Goal: Task Accomplishment & Management: Manage account settings

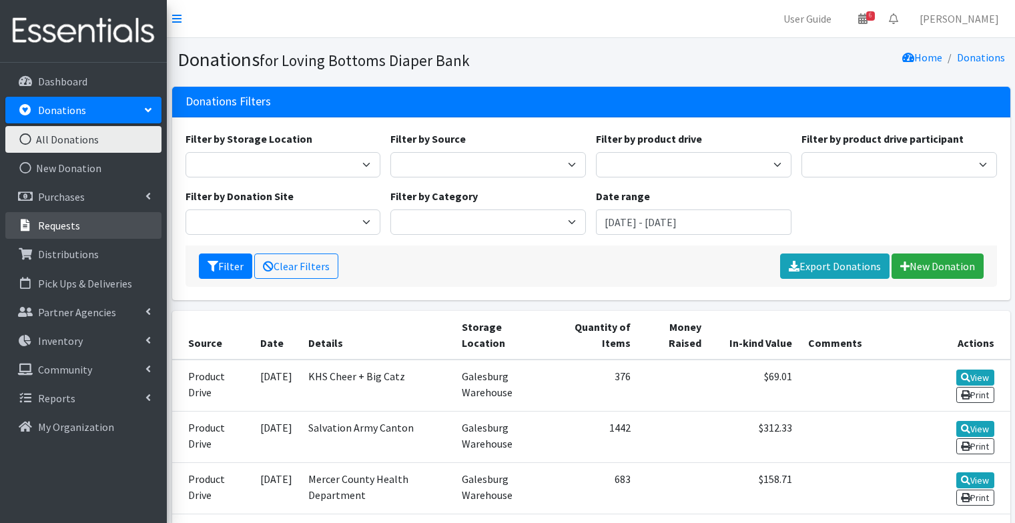
scroll to position [206, 0]
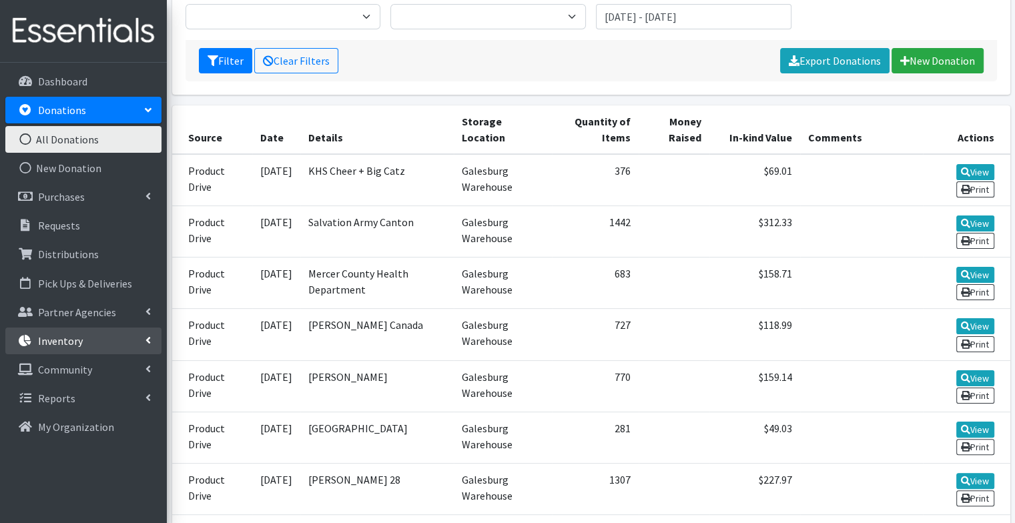
click at [83, 350] on link "Inventory" at bounding box center [83, 341] width 156 height 27
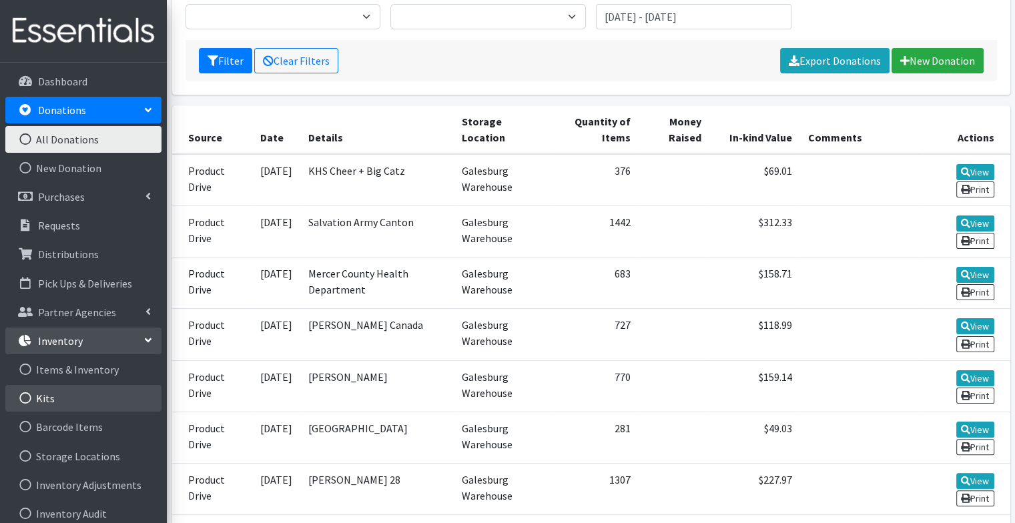
click at [75, 400] on link "Kits" at bounding box center [83, 398] width 156 height 27
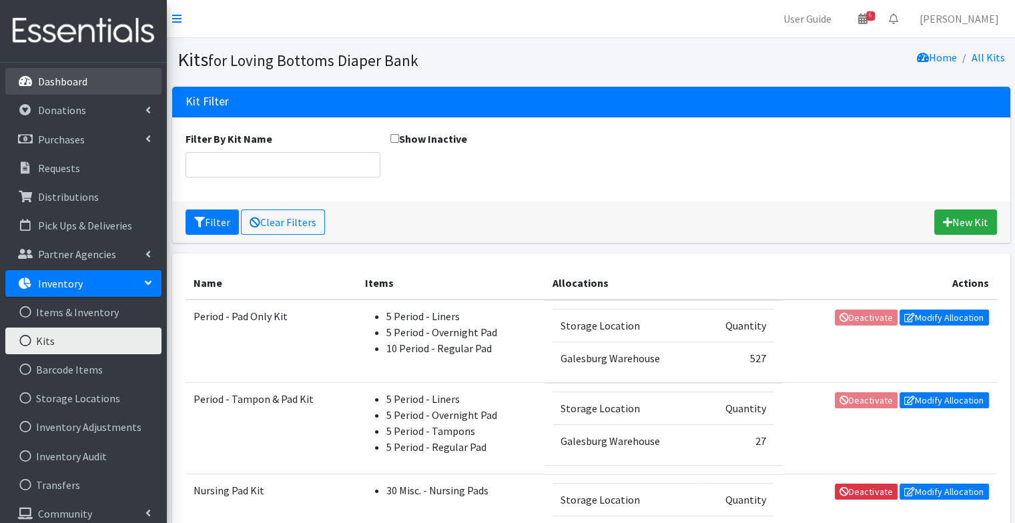
click at [72, 83] on p "Dashboard" at bounding box center [62, 81] width 49 height 13
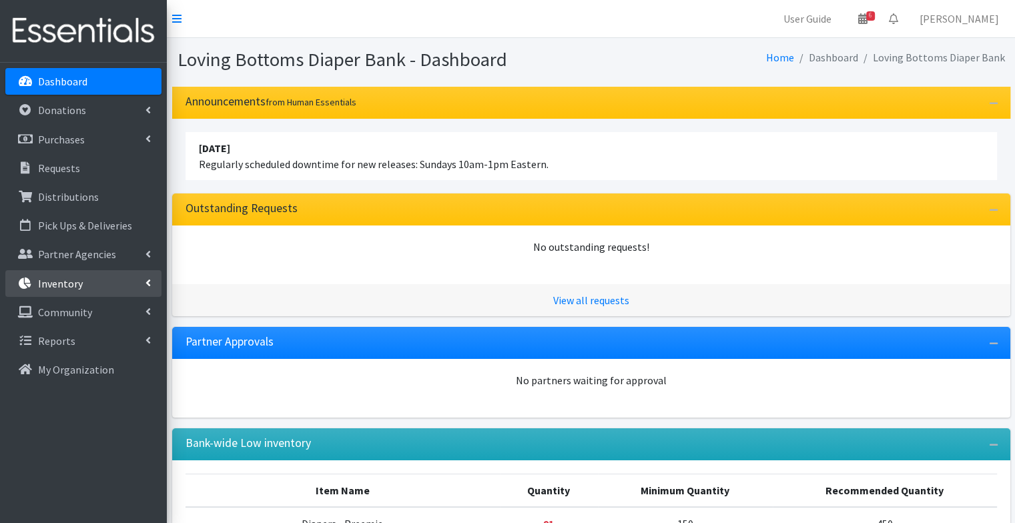
click at [72, 290] on link "Inventory" at bounding box center [83, 283] width 156 height 27
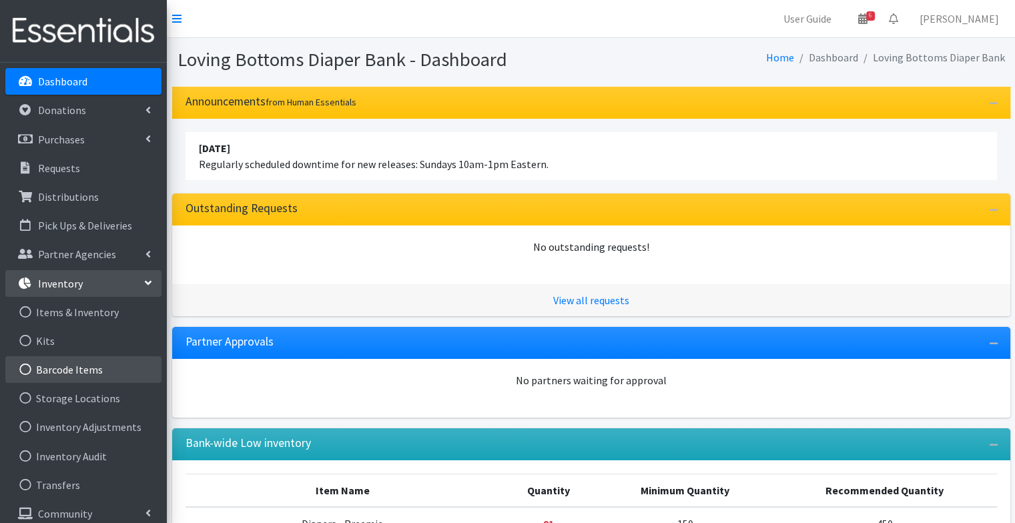
scroll to position [39, 0]
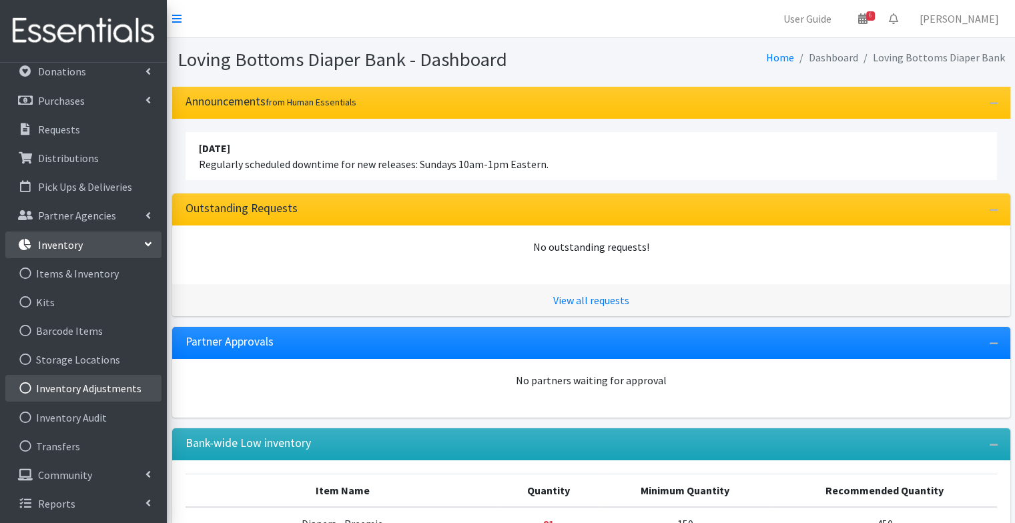
click at [73, 388] on link "Inventory Adjustments" at bounding box center [83, 388] width 156 height 27
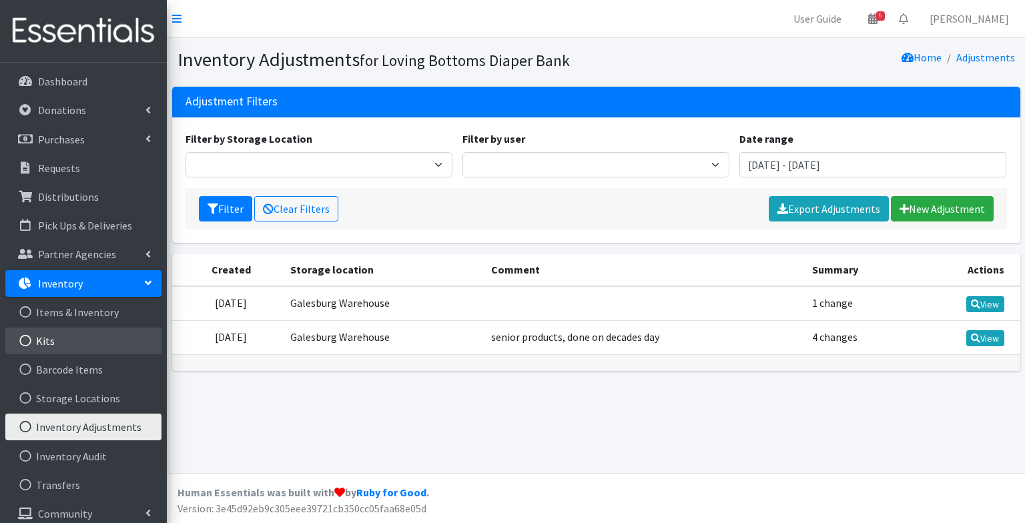
click at [56, 342] on link "Kits" at bounding box center [83, 341] width 156 height 27
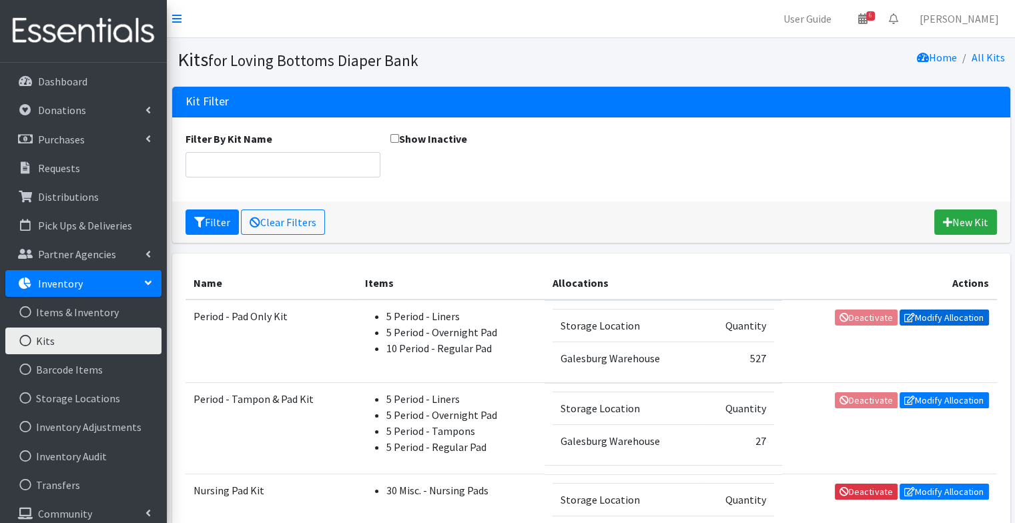
click at [926, 318] on link "Modify Allocation" at bounding box center [944, 318] width 89 height 16
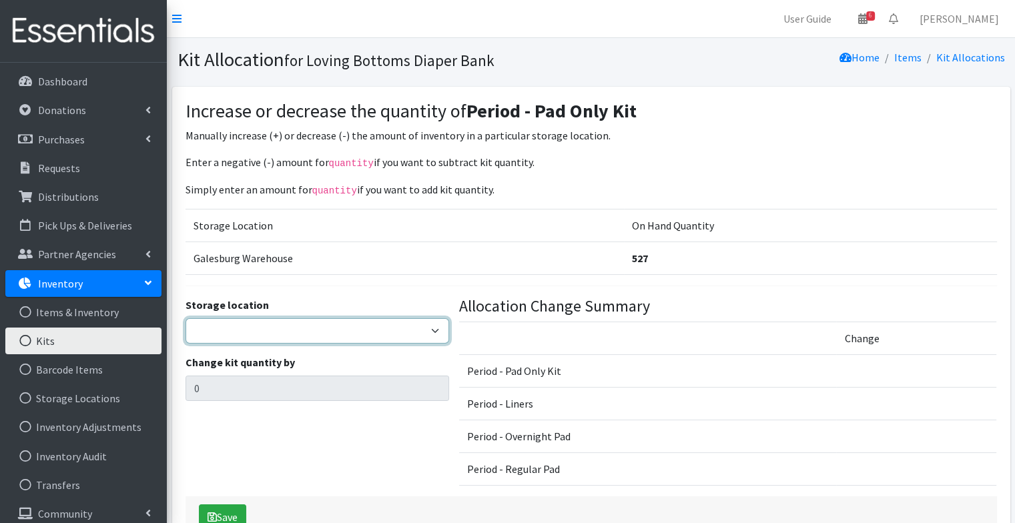
click at [245, 339] on select "Galesburg Warehouse" at bounding box center [318, 330] width 264 height 25
select select "1"
click at [186, 318] on select "Galesburg Warehouse" at bounding box center [318, 330] width 264 height 25
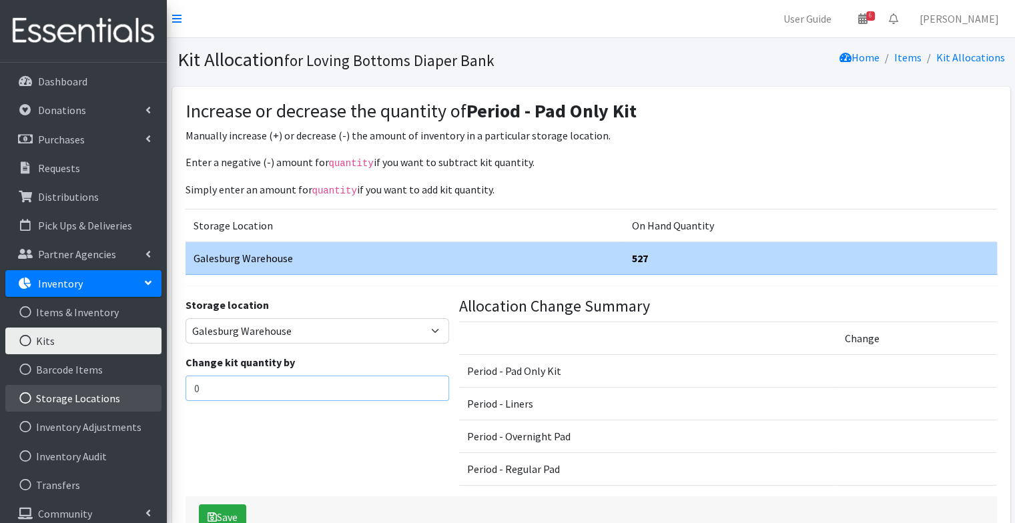
drag, startPoint x: 225, startPoint y: 386, endPoint x: 135, endPoint y: 392, distance: 89.6
click at [135, 392] on div "User Guide 6 6 Pick-ups remaining this week View Calendar 0 Requests 0 Partner …" at bounding box center [507, 281] width 1015 height 562
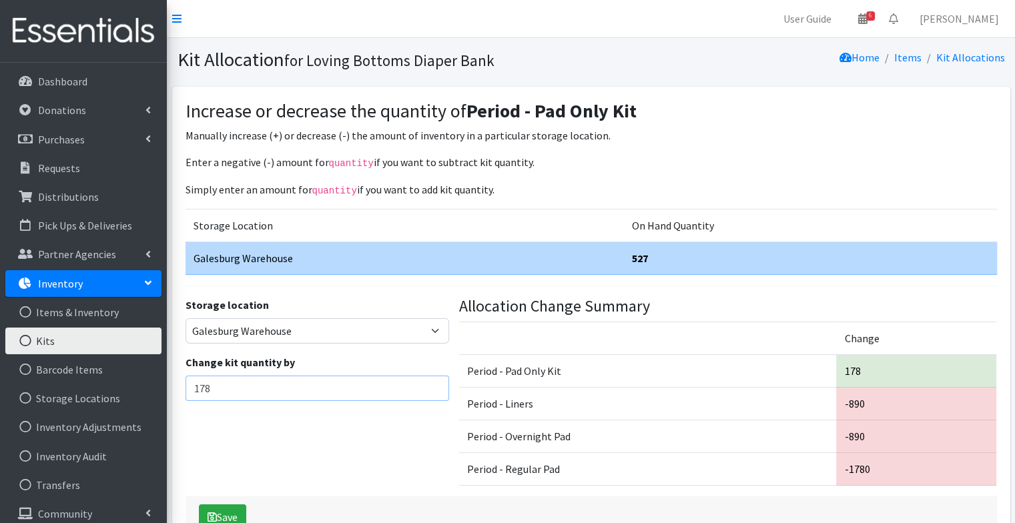
type input "178"
click at [254, 443] on div "Storage location [GEOGRAPHIC_DATA] Change kit quantity by 178" at bounding box center [317, 397] width 274 height 200
click at [232, 510] on button "Save" at bounding box center [222, 516] width 47 height 25
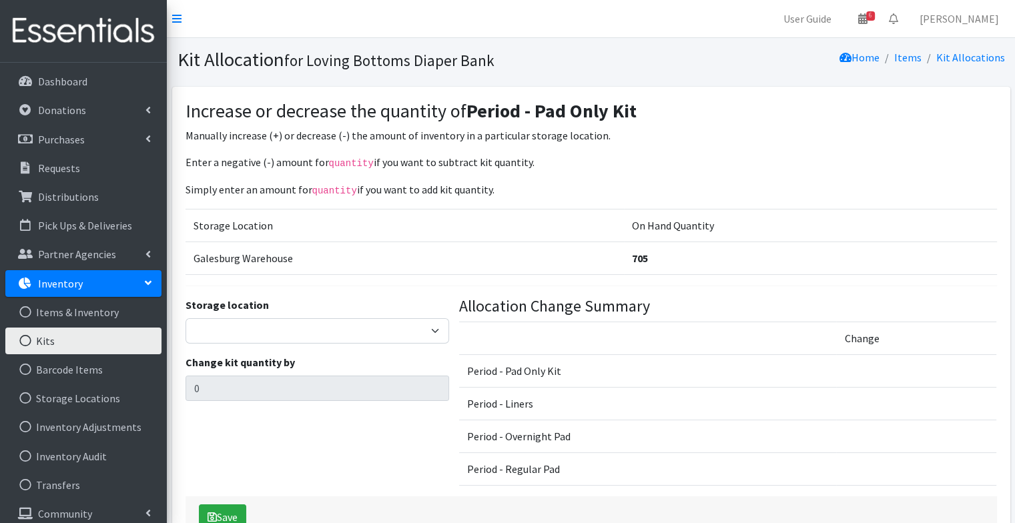
click at [89, 337] on link "Kits" at bounding box center [83, 341] width 156 height 27
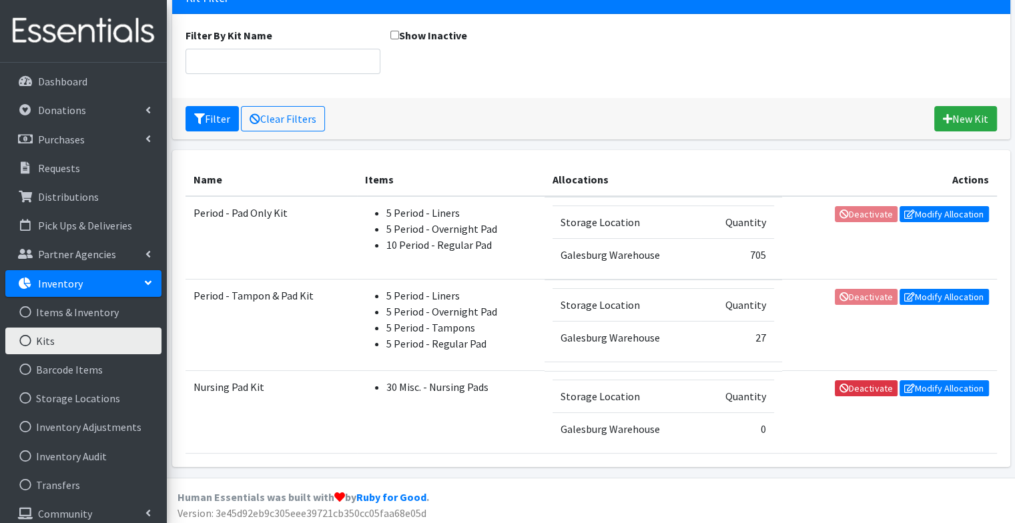
scroll to position [104, 0]
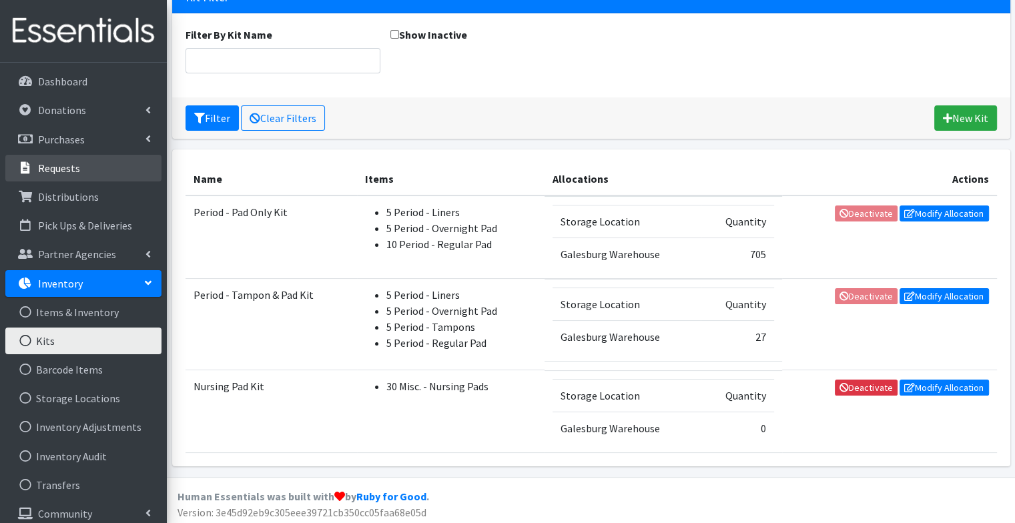
click at [125, 168] on link "Requests" at bounding box center [83, 168] width 156 height 27
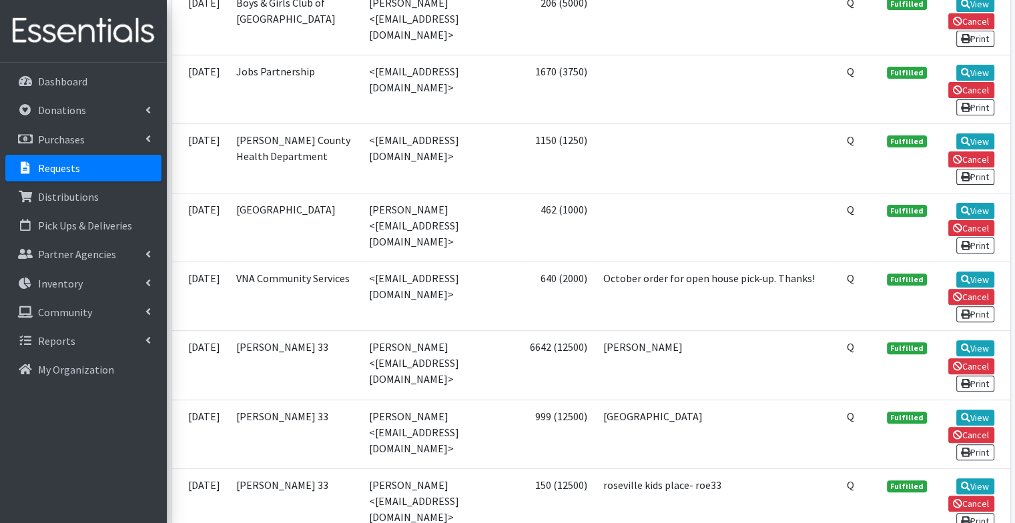
scroll to position [400, 0]
